Goal: Communication & Community: Connect with others

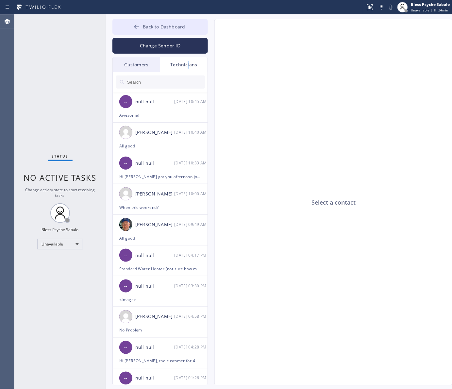
click at [155, 21] on button "Back to Dashboard" at bounding box center [161, 27] width 96 height 16
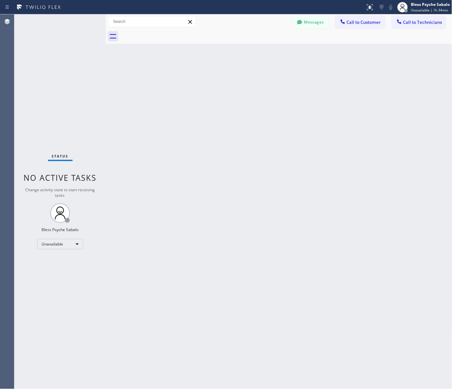
drag, startPoint x: 278, startPoint y: 58, endPoint x: 200, endPoint y: 43, distance: 80.0
click at [278, 63] on div "Back to Dashboard Change Sender ID Customers Technicians [PERSON_NAME] [DATE] 0…" at bounding box center [279, 201] width 347 height 375
drag, startPoint x: 291, startPoint y: 105, endPoint x: 282, endPoint y: 108, distance: 9.6
click at [291, 105] on div "Back to Dashboard Change Sender ID Customers Technicians [PERSON_NAME] [DATE] 0…" at bounding box center [279, 201] width 347 height 375
click at [308, 19] on button "Messages" at bounding box center [311, 22] width 36 height 12
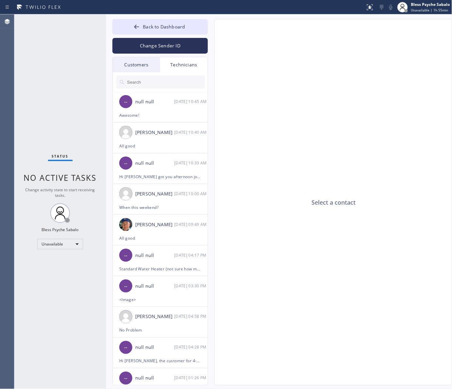
click at [187, 64] on div "Technicians" at bounding box center [183, 64] width 47 height 15
click at [125, 62] on div "Customers" at bounding box center [136, 64] width 47 height 15
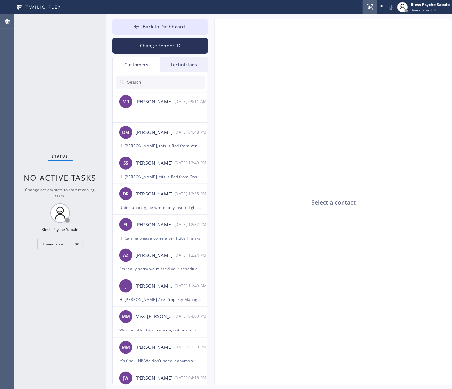
click at [372, 9] on icon at bounding box center [370, 7] width 6 height 6
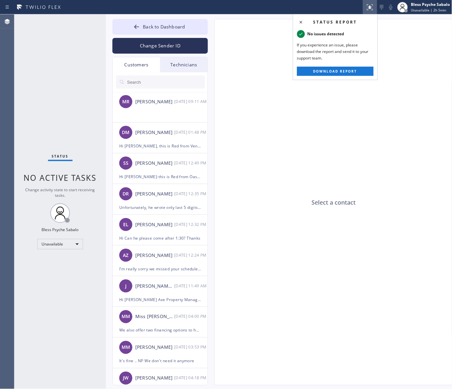
click at [390, 152] on div "Select a contact" at bounding box center [334, 202] width 238 height 367
click at [273, 220] on div "Select a contact" at bounding box center [334, 202] width 238 height 367
click at [371, 154] on div "Select a contact" at bounding box center [334, 202] width 238 height 367
drag, startPoint x: 360, startPoint y: 96, endPoint x: 353, endPoint y: 84, distance: 13.2
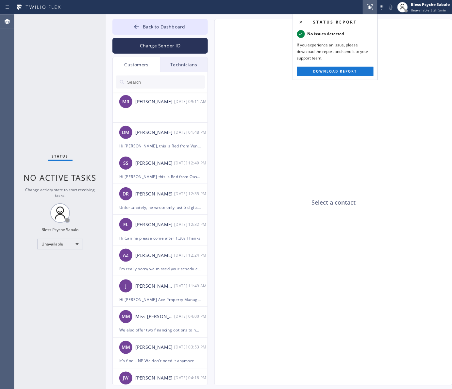
click at [359, 94] on div "Select a contact" at bounding box center [334, 202] width 238 height 367
click at [352, 68] on button "Download report" at bounding box center [335, 71] width 77 height 9
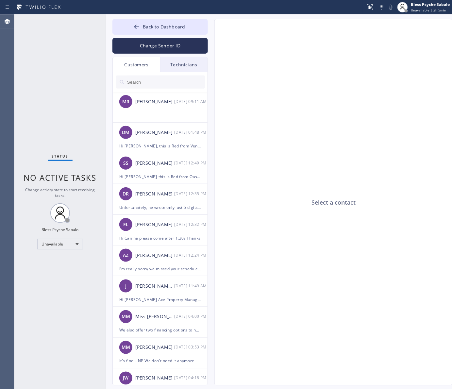
drag, startPoint x: 365, startPoint y: 103, endPoint x: 363, endPoint y: 75, distance: 27.9
click at [361, 94] on div "Select a contact" at bounding box center [334, 202] width 238 height 367
drag, startPoint x: 307, startPoint y: 51, endPoint x: 317, endPoint y: 55, distance: 10.7
click at [308, 51] on div "Select a contact" at bounding box center [334, 202] width 238 height 367
drag, startPoint x: 340, startPoint y: 130, endPoint x: 316, endPoint y: 133, distance: 23.8
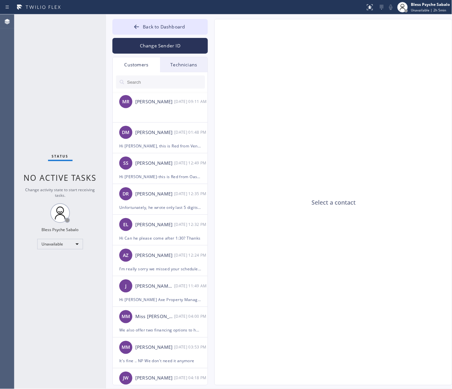
click at [335, 125] on div "Select a contact" at bounding box center [334, 202] width 238 height 367
drag, startPoint x: 403, startPoint y: 84, endPoint x: 404, endPoint y: 79, distance: 5.0
click at [404, 81] on div "Select a contact" at bounding box center [334, 202] width 238 height 367
click at [350, 65] on div "Select a contact" at bounding box center [334, 202] width 238 height 367
